Goal: Task Accomplishment & Management: Complete application form

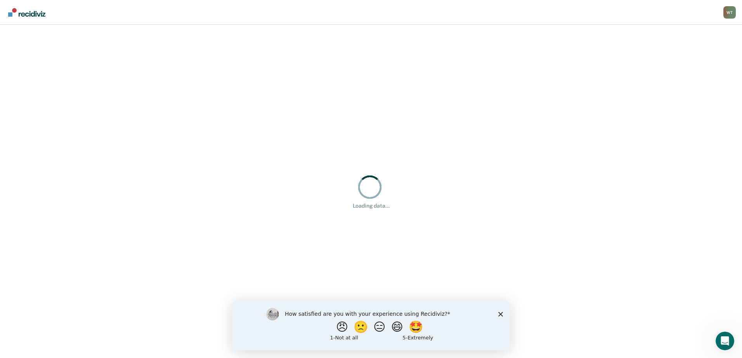
click at [499, 313] on polygon "Close survey" at bounding box center [500, 314] width 5 height 5
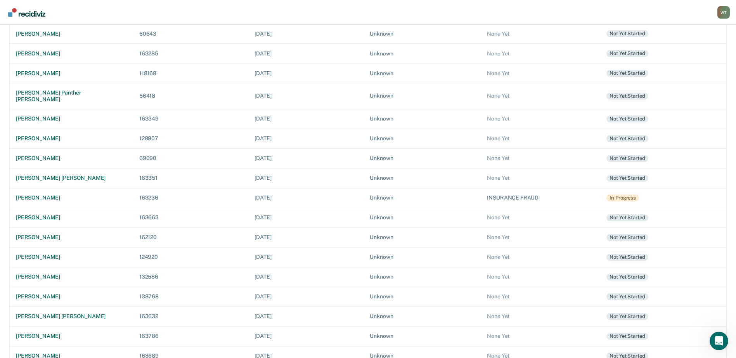
scroll to position [212, 0]
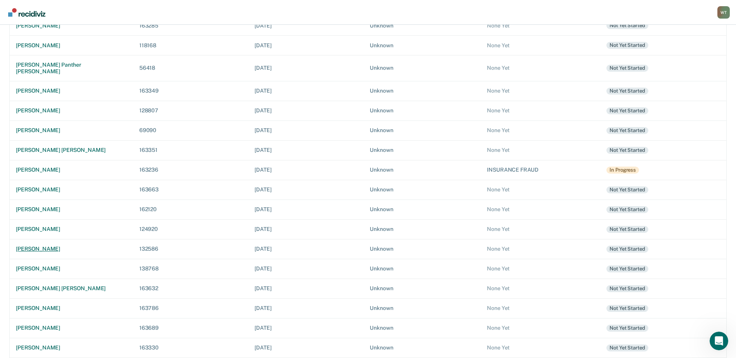
click at [38, 246] on div "jackie salinas" at bounding box center [71, 249] width 111 height 7
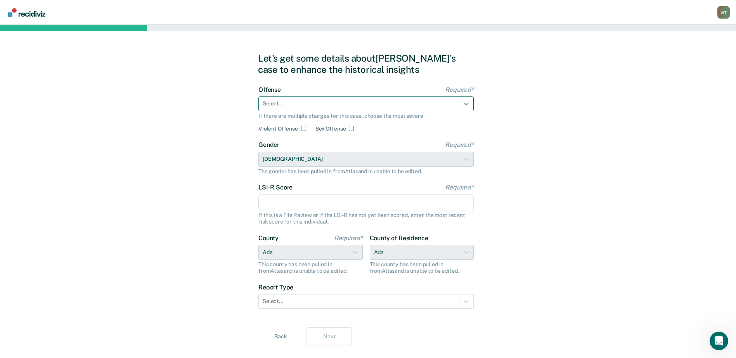
click at [470, 102] on div at bounding box center [466, 104] width 14 height 14
click at [463, 102] on icon at bounding box center [466, 104] width 8 height 8
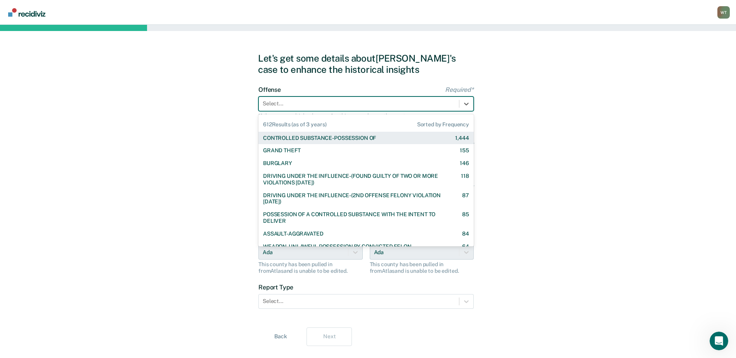
click at [348, 138] on div "CONTROLLED SUBSTANCE-POSSESSION OF" at bounding box center [319, 138] width 113 height 7
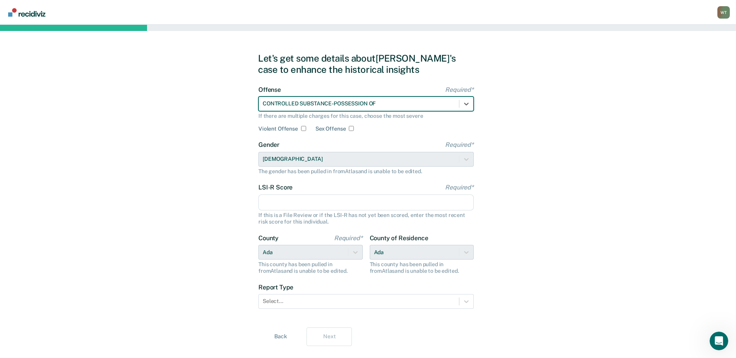
click at [296, 200] on input "LSI-R Score Required*" at bounding box center [365, 203] width 215 height 16
click at [281, 200] on input "LSI-R Score Required*" at bounding box center [365, 203] width 215 height 16
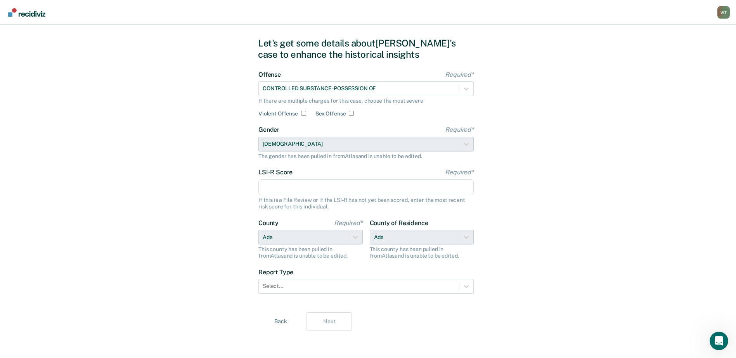
scroll to position [16, 0]
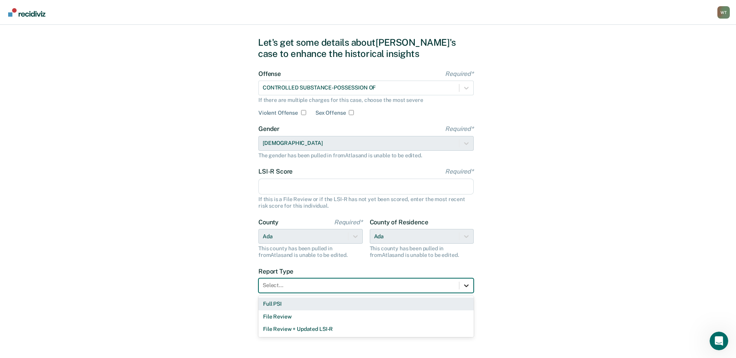
click at [468, 288] on icon at bounding box center [466, 286] width 8 height 8
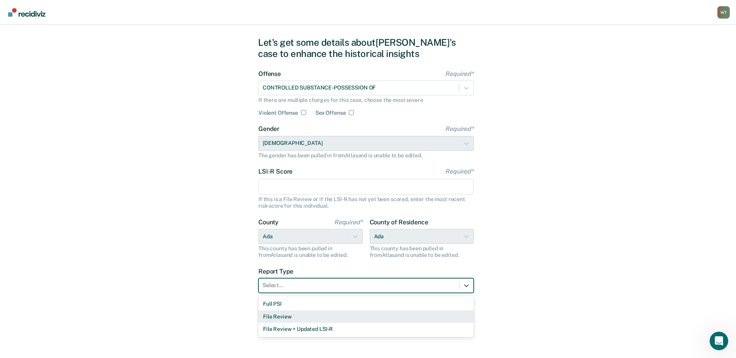
click at [283, 317] on div "File Review" at bounding box center [365, 317] width 215 height 13
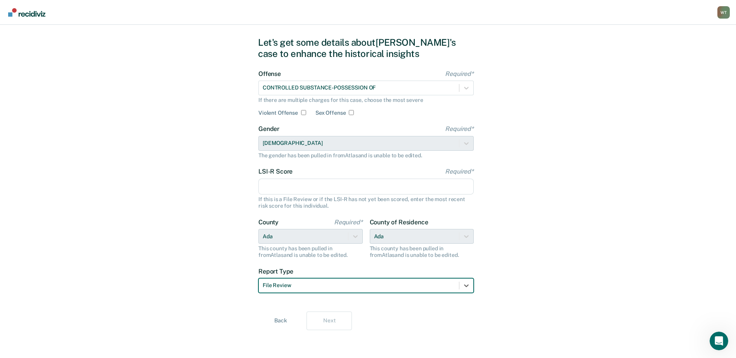
click at [280, 189] on input "LSI-R Score Required*" at bounding box center [365, 187] width 215 height 16
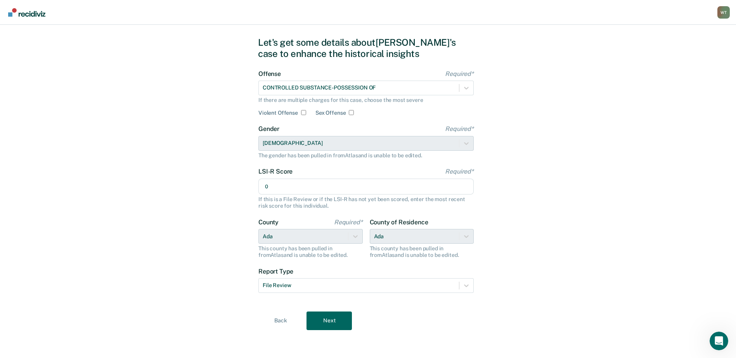
type input "0"
click at [335, 314] on button "Next" at bounding box center [328, 321] width 45 height 19
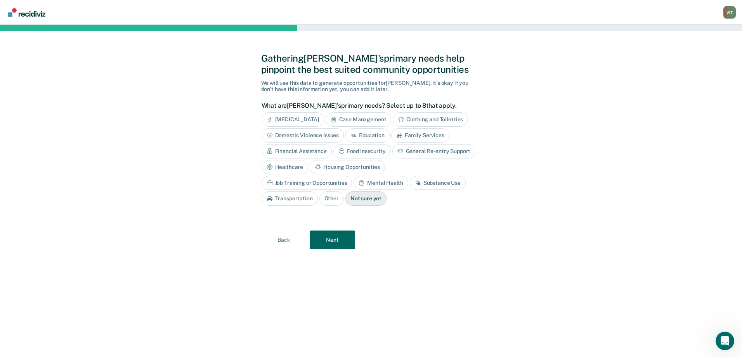
click at [340, 166] on div "Housing Opportunities" at bounding box center [347, 167] width 75 height 14
click at [377, 180] on div "Mental Health" at bounding box center [380, 183] width 54 height 14
click at [435, 183] on div "Substance Use" at bounding box center [447, 183] width 56 height 14
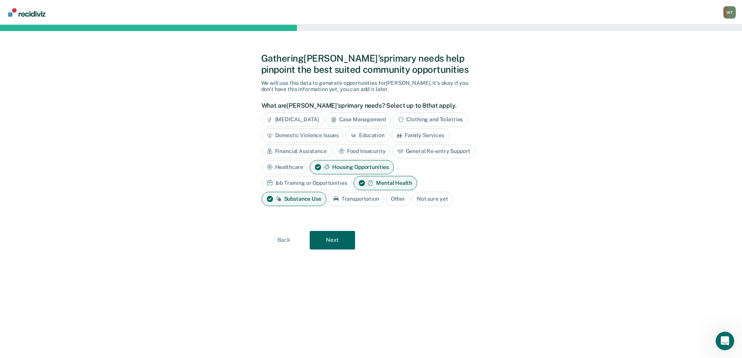
click at [350, 166] on div "Housing Opportunities" at bounding box center [352, 167] width 84 height 14
click at [344, 167] on div "Housing Opportunities" at bounding box center [347, 167] width 75 height 14
click at [331, 243] on button "Next" at bounding box center [332, 240] width 45 height 19
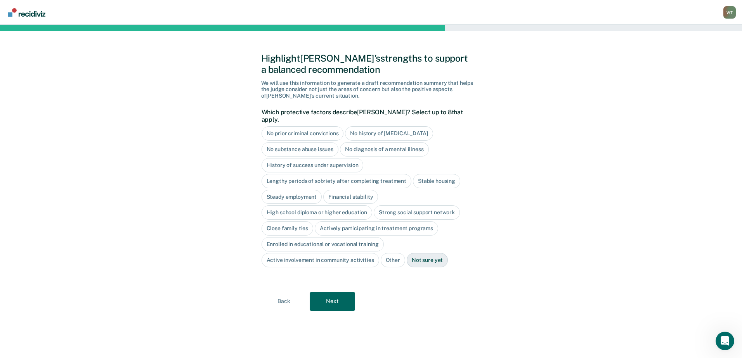
click at [292, 190] on div "Steady employment" at bounding box center [291, 197] width 61 height 14
click at [293, 221] on div "Close family ties" at bounding box center [287, 228] width 52 height 14
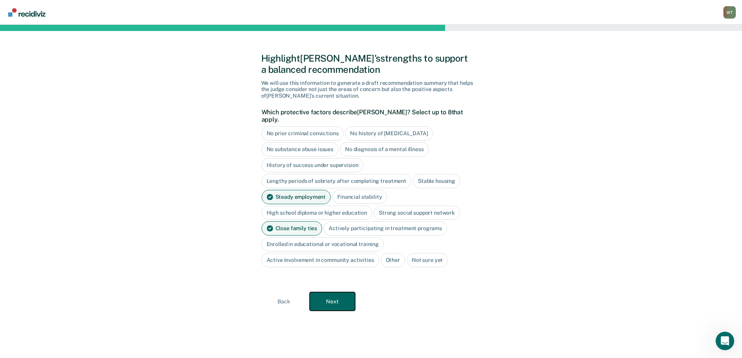
click at [339, 292] on button "Next" at bounding box center [332, 301] width 45 height 19
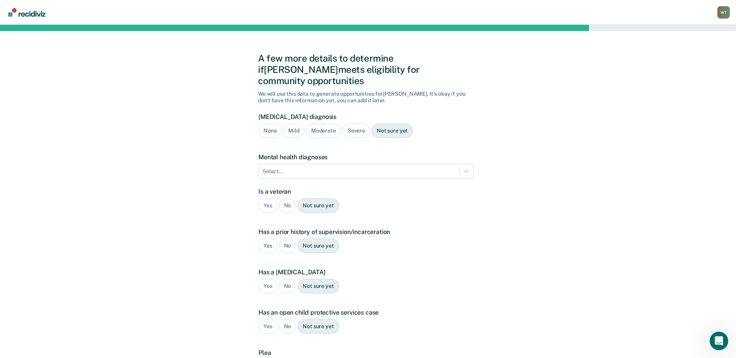
drag, startPoint x: 285, startPoint y: 194, endPoint x: 291, endPoint y: 192, distance: 7.0
click at [285, 199] on div "No" at bounding box center [287, 206] width 17 height 14
click at [379, 124] on div "Not sure yet" at bounding box center [392, 131] width 41 height 14
click at [467, 168] on icon at bounding box center [466, 172] width 8 height 8
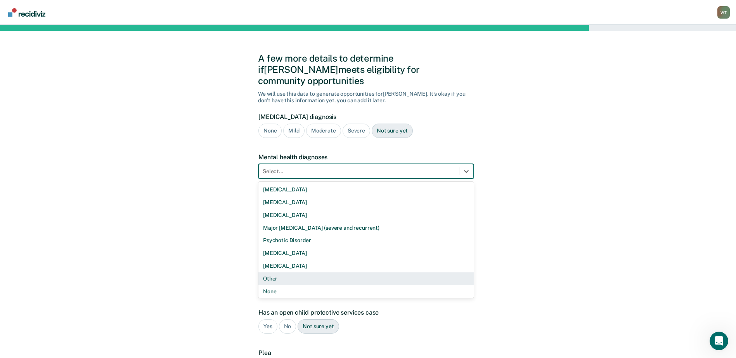
click at [282, 273] on div "Other" at bounding box center [365, 279] width 215 height 13
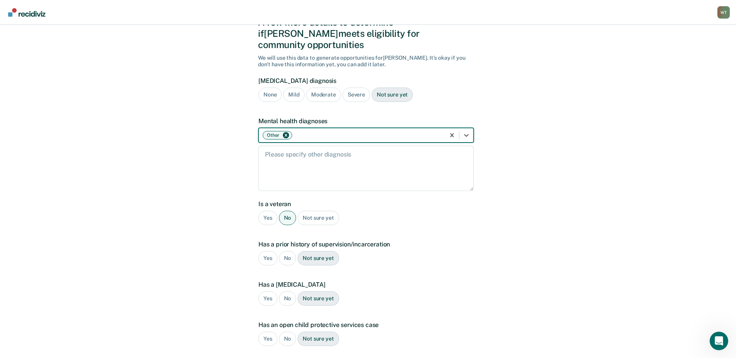
scroll to position [116, 0]
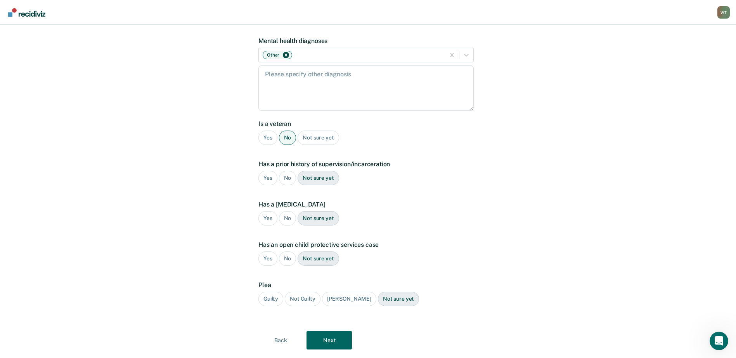
click at [266, 171] on div "Yes" at bounding box center [267, 178] width 19 height 14
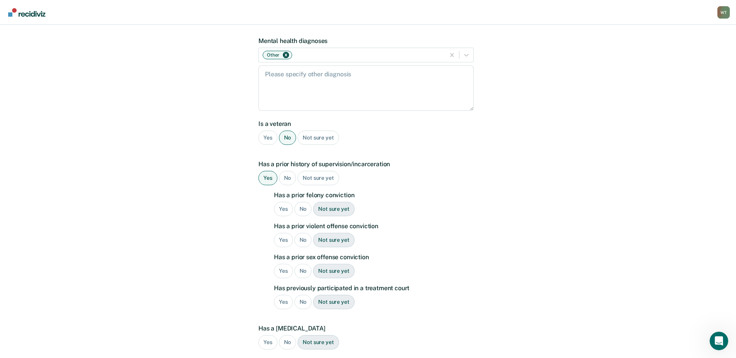
click at [282, 202] on div "Yes" at bounding box center [283, 209] width 19 height 14
click at [302, 233] on div "No" at bounding box center [302, 240] width 17 height 14
click at [304, 264] on div "No" at bounding box center [302, 271] width 17 height 14
drag, startPoint x: 304, startPoint y: 284, endPoint x: 308, endPoint y: 285, distance: 3.9
click at [304, 295] on div "No" at bounding box center [302, 302] width 17 height 14
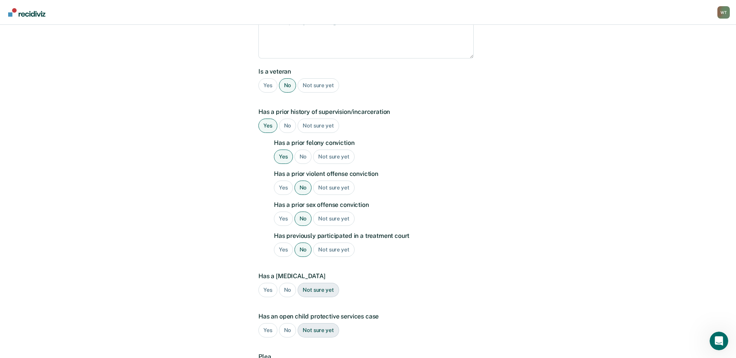
scroll to position [249, 0]
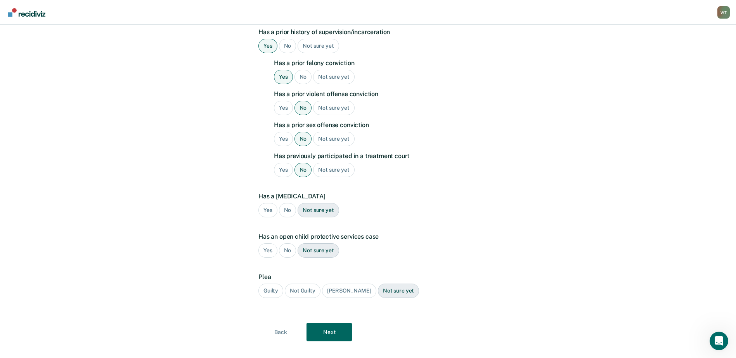
click at [314, 203] on div "Not sure yet" at bounding box center [318, 210] width 41 height 14
click at [285, 244] on div "No" at bounding box center [287, 251] width 17 height 14
click at [268, 284] on div "Guilty" at bounding box center [270, 291] width 25 height 14
click at [337, 323] on button "Next" at bounding box center [328, 332] width 45 height 19
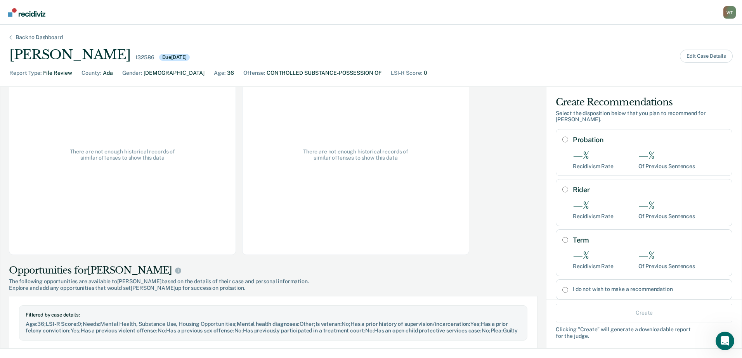
scroll to position [0, 0]
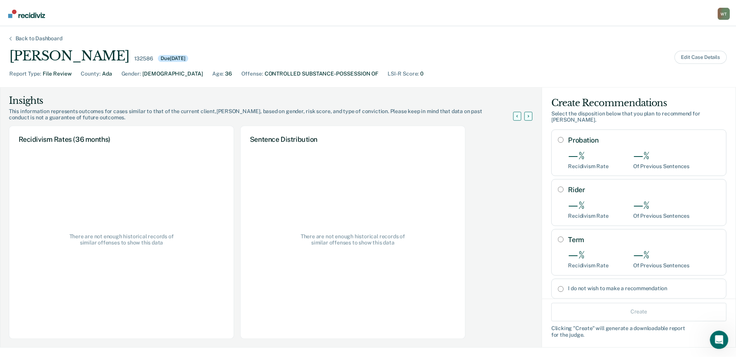
scroll to position [212, 0]
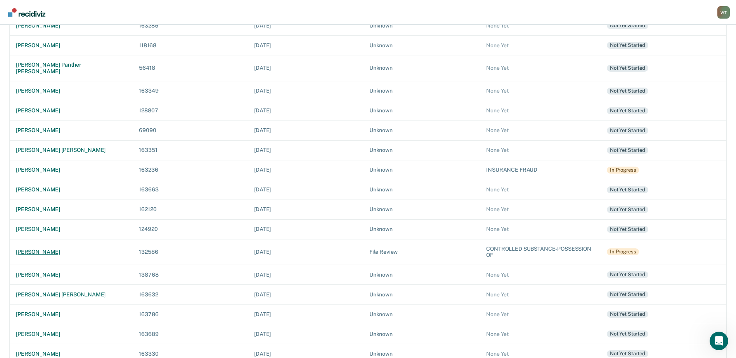
click at [40, 242] on td "jackie salinas" at bounding box center [71, 252] width 123 height 26
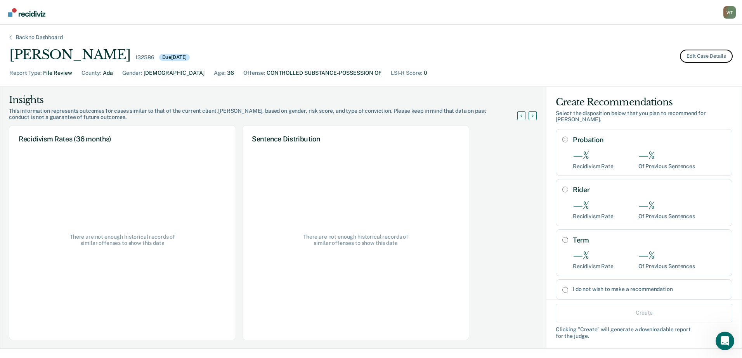
click at [701, 53] on button "Edit Case Details" at bounding box center [706, 56] width 53 height 13
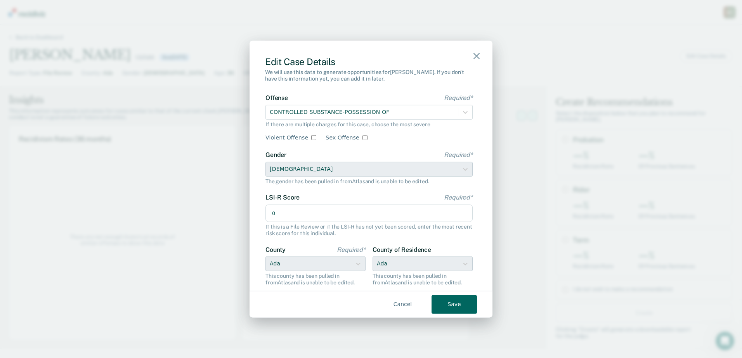
click at [289, 213] on input "0" at bounding box center [368, 213] width 207 height 18
type input "15"
click at [458, 305] on button "Save" at bounding box center [453, 304] width 45 height 19
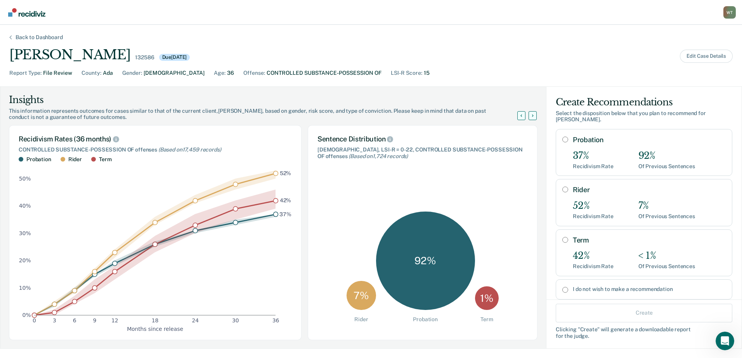
click at [562, 137] on input "Probation" at bounding box center [565, 140] width 6 height 6
radio input "true"
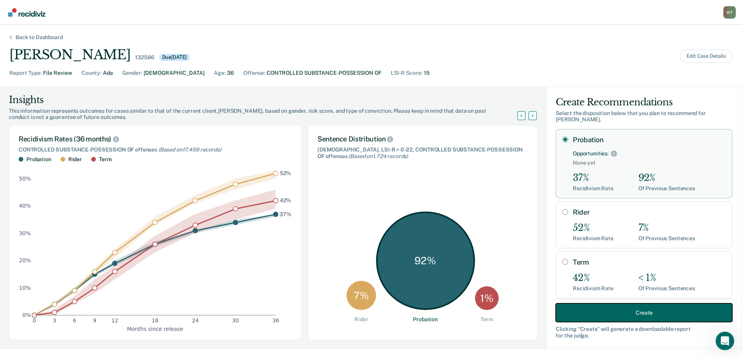
click at [638, 310] on button "Create" at bounding box center [643, 313] width 176 height 19
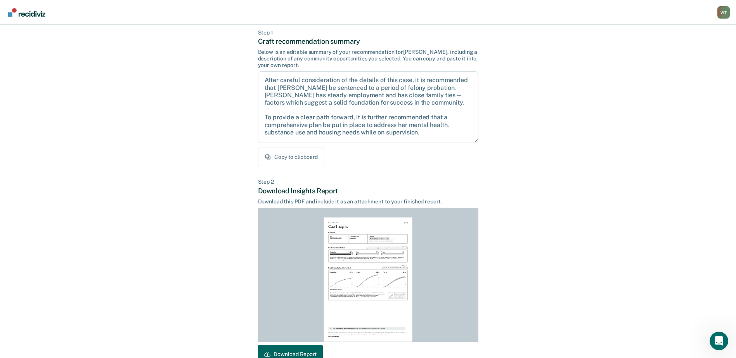
scroll to position [84, 0]
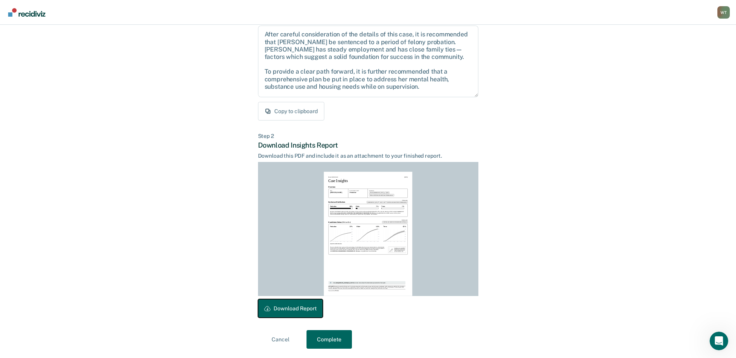
click at [301, 310] on button "Download Report" at bounding box center [290, 308] width 65 height 19
click at [332, 338] on button "Complete" at bounding box center [328, 339] width 45 height 19
